Goal: Transaction & Acquisition: Purchase product/service

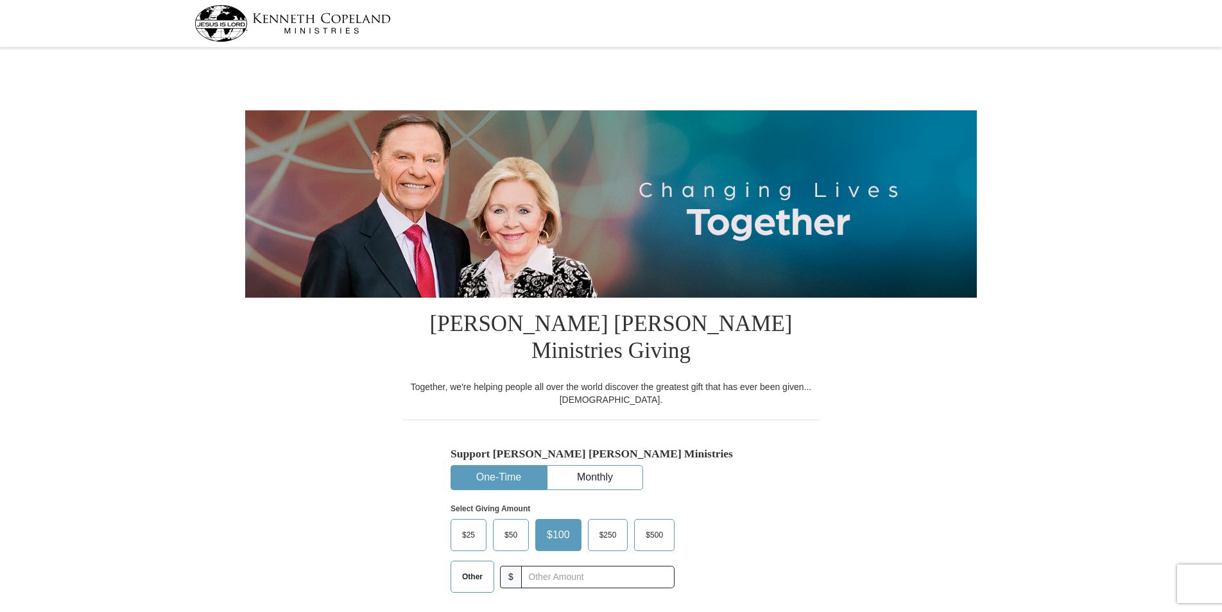
select select "WI"
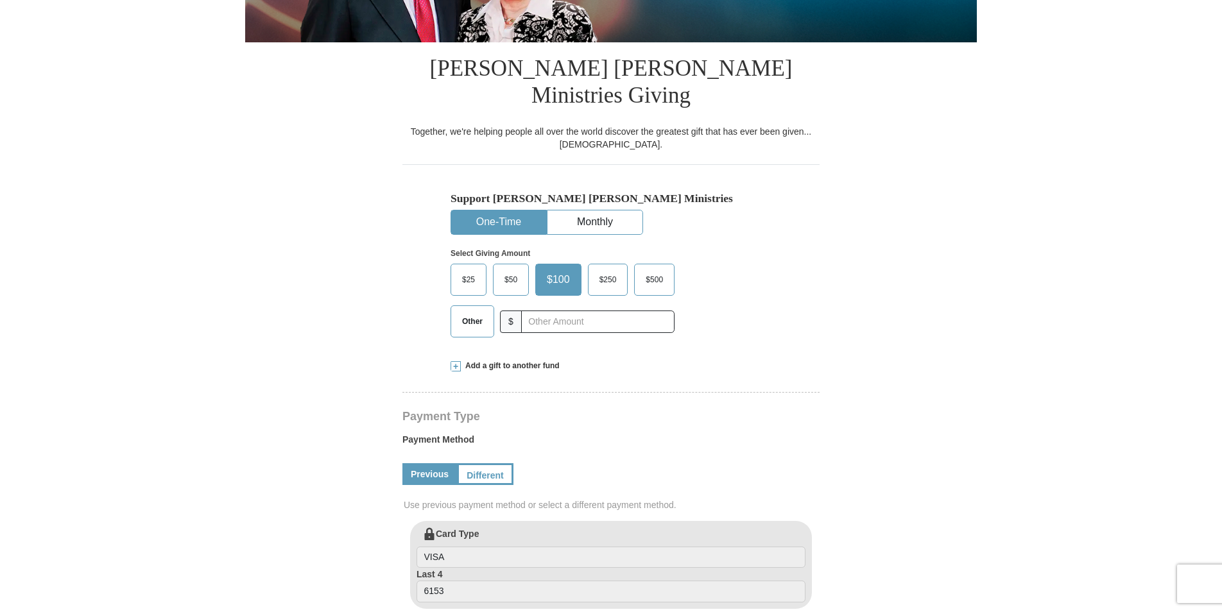
scroll to position [257, 0]
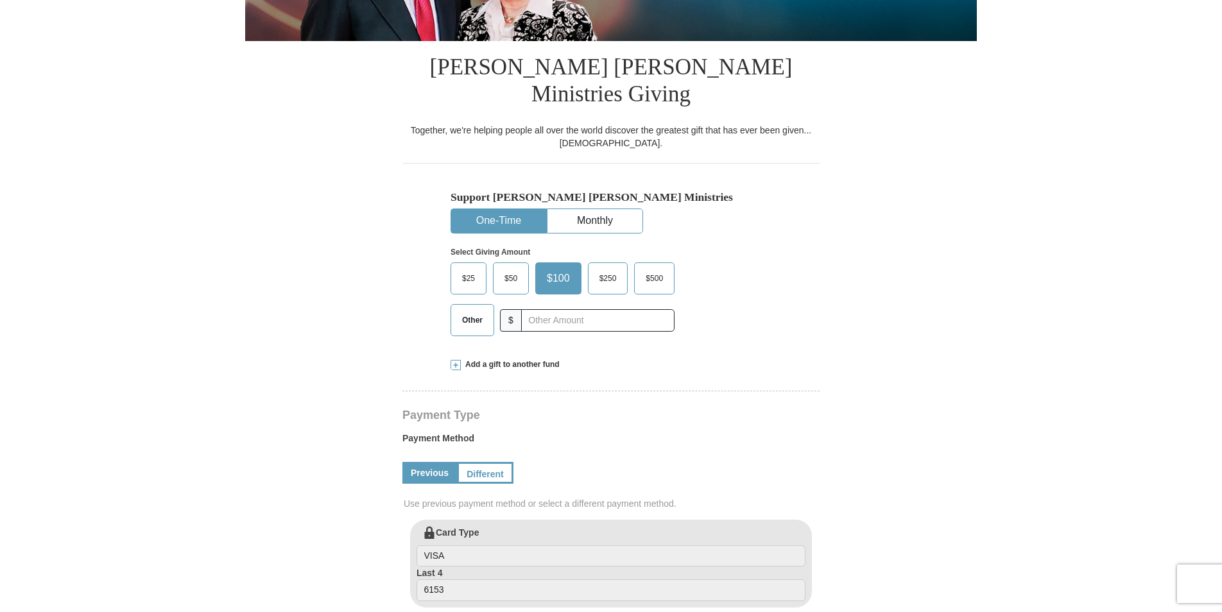
click at [504, 209] on button "One-Time" at bounding box center [498, 221] width 95 height 24
click at [477, 311] on span "Other" at bounding box center [472, 320] width 33 height 19
click at [0, 0] on input "Other" at bounding box center [0, 0] width 0 height 0
click at [524, 359] on span "Add a gift to another fund" at bounding box center [510, 364] width 99 height 11
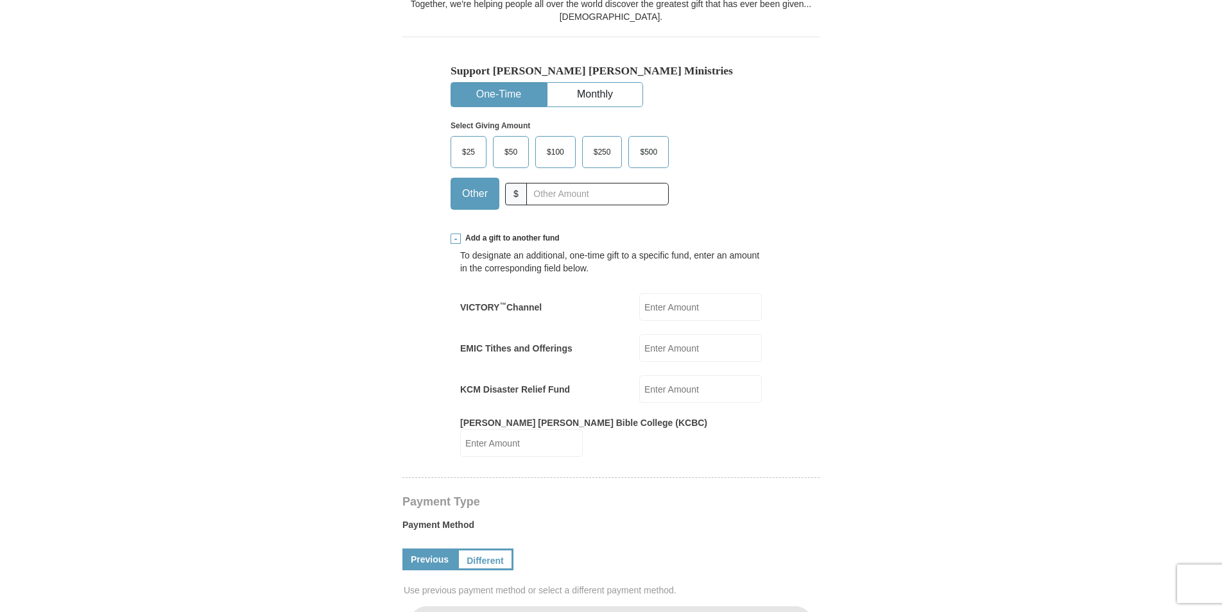
scroll to position [385, 0]
click at [746, 332] on input "EMIC Tithes and Offerings" at bounding box center [700, 346] width 123 height 28
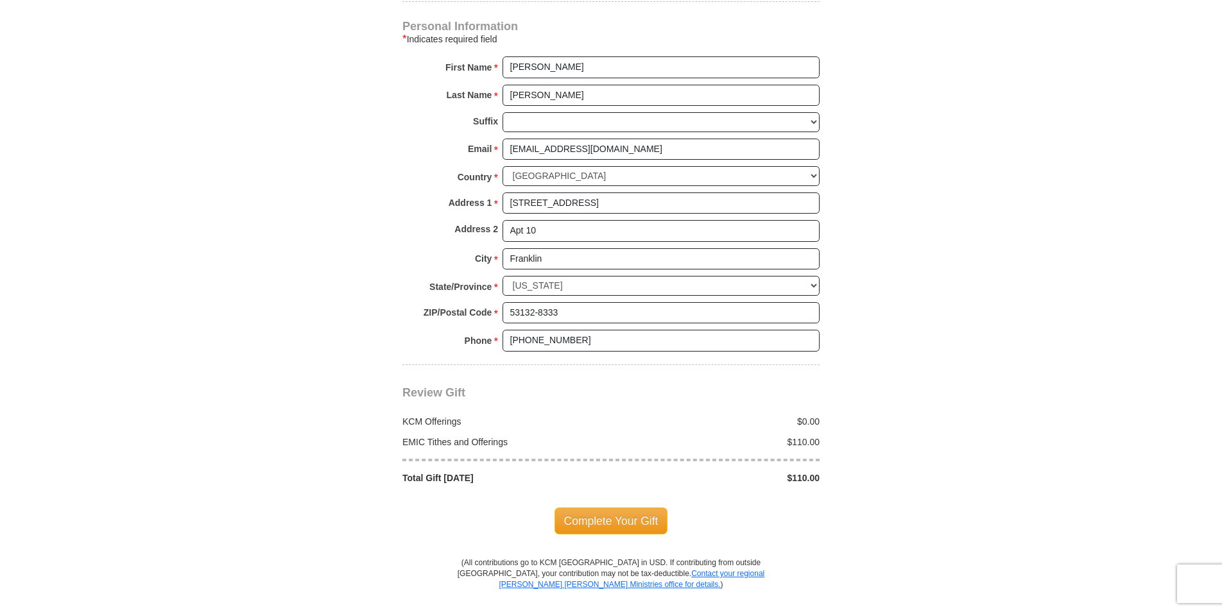
scroll to position [1091, 0]
type input "110.00"
click at [644, 506] on span "Complete Your Gift" at bounding box center [612, 519] width 114 height 27
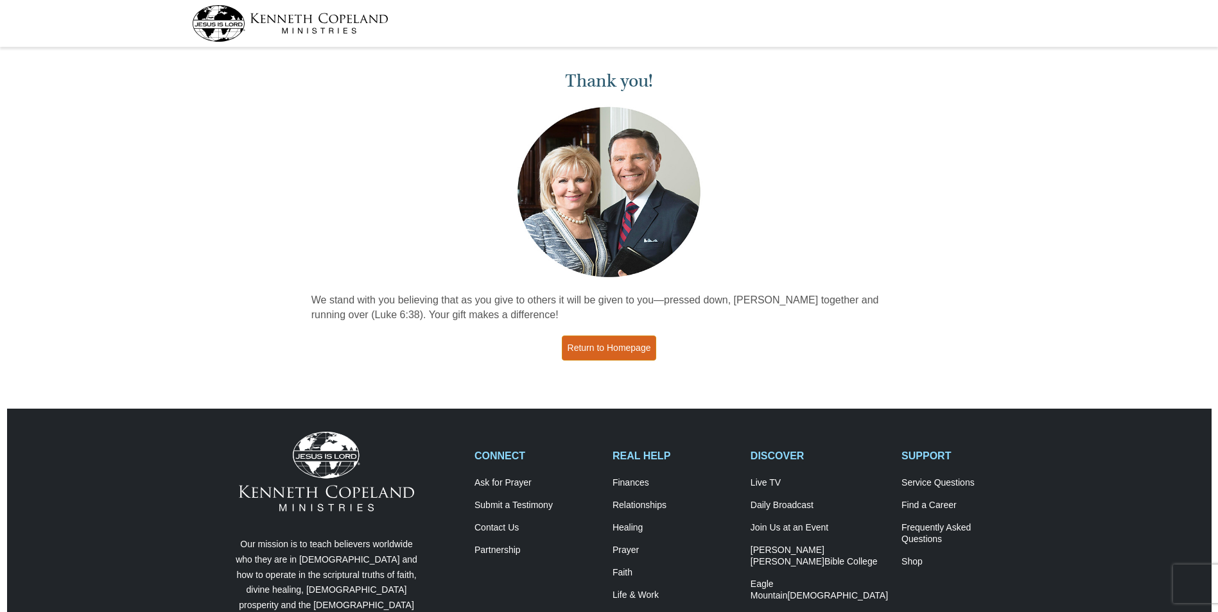
click at [632, 346] on link "Return to Homepage" at bounding box center [609, 348] width 95 height 25
